Goal: Find specific page/section: Find specific page/section

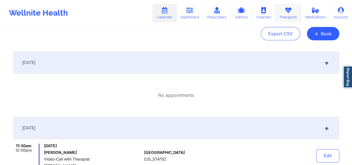
click at [291, 14] on link "Therapists" at bounding box center [288, 13] width 26 height 18
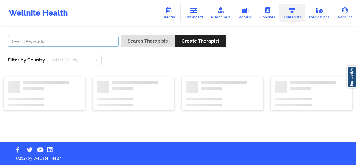
click at [92, 42] on input "text" at bounding box center [63, 41] width 111 height 11
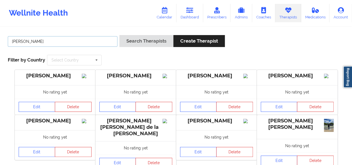
click at [119, 35] on button "Search Therapists" at bounding box center [146, 41] width 54 height 12
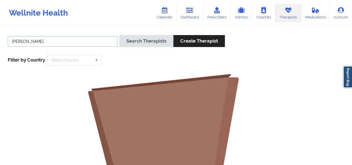
click at [119, 35] on button "Search Therapists" at bounding box center [146, 41] width 54 height 12
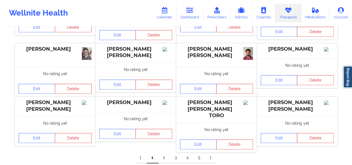
scroll to position [199, 0]
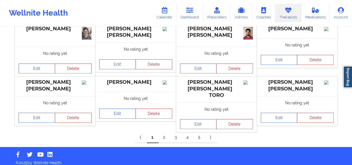
click at [163, 134] on link "2" at bounding box center [165, 137] width 12 height 11
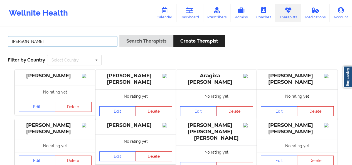
click at [96, 43] on input "[PERSON_NAME]" at bounding box center [63, 41] width 110 height 11
click at [119, 35] on button "Search Therapists" at bounding box center [146, 41] width 54 height 12
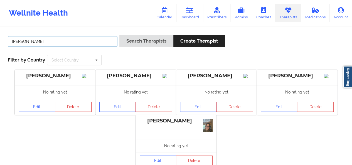
click at [86, 43] on input "[PERSON_NAME]" at bounding box center [63, 41] width 110 height 11
type input "long"
click at [119, 35] on button "Search Therapists" at bounding box center [146, 41] width 54 height 12
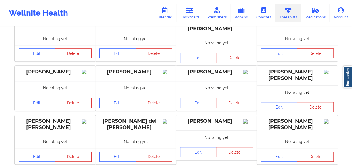
scroll to position [195, 0]
